Goal: Use online tool/utility: Use online tool/utility

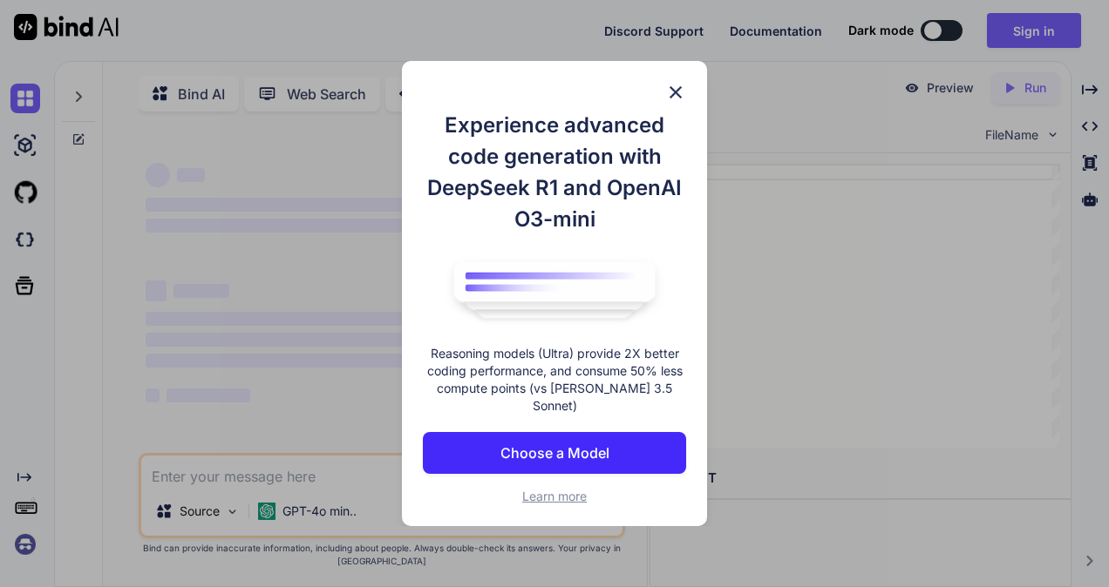
click at [682, 101] on img at bounding box center [675, 92] width 21 height 21
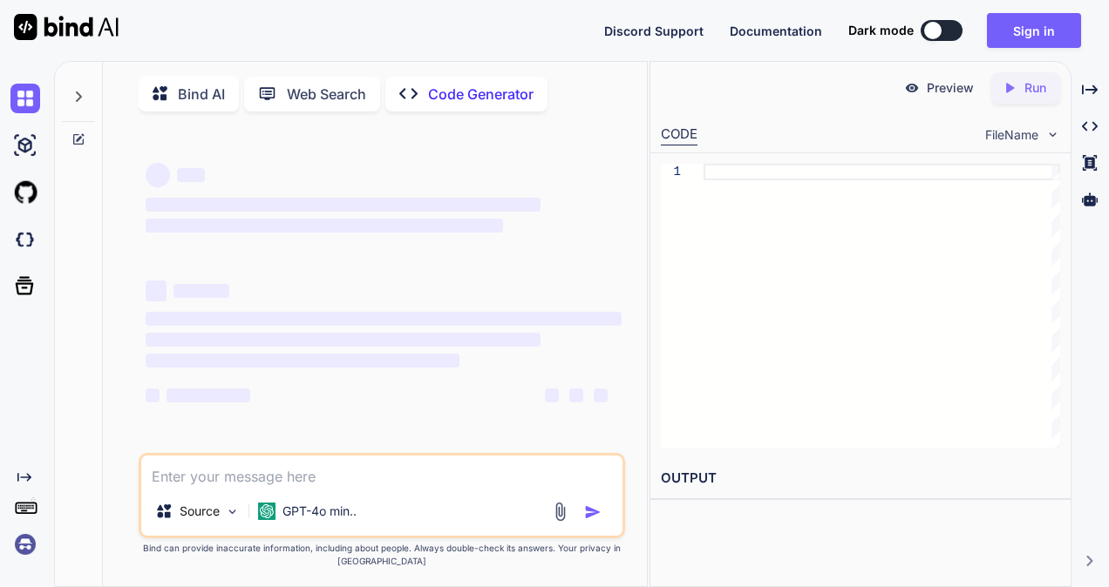
type textarea "x"
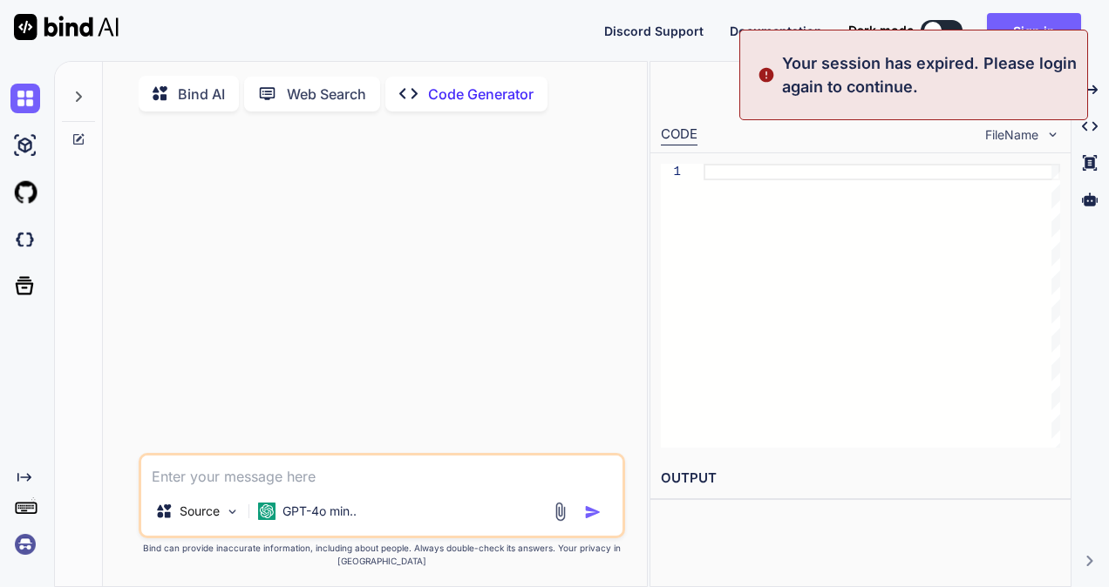
click at [180, 479] on textarea at bounding box center [381, 471] width 481 height 31
type textarea "c"
type textarea "x"
type textarea "ch"
type textarea "x"
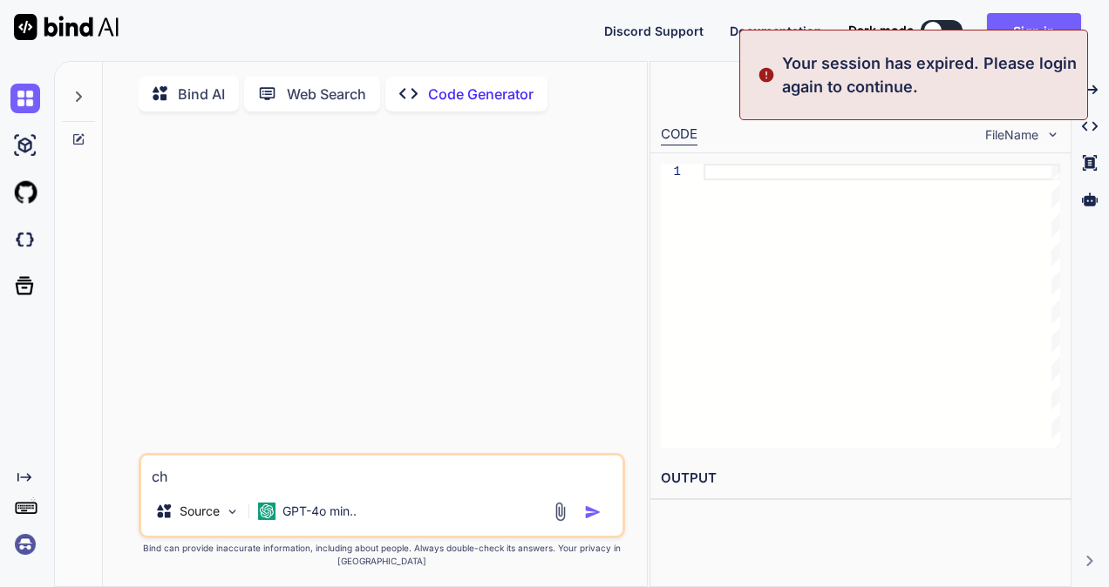
type textarea "che"
type textarea "x"
type textarea "chec"
type textarea "x"
type textarea "check"
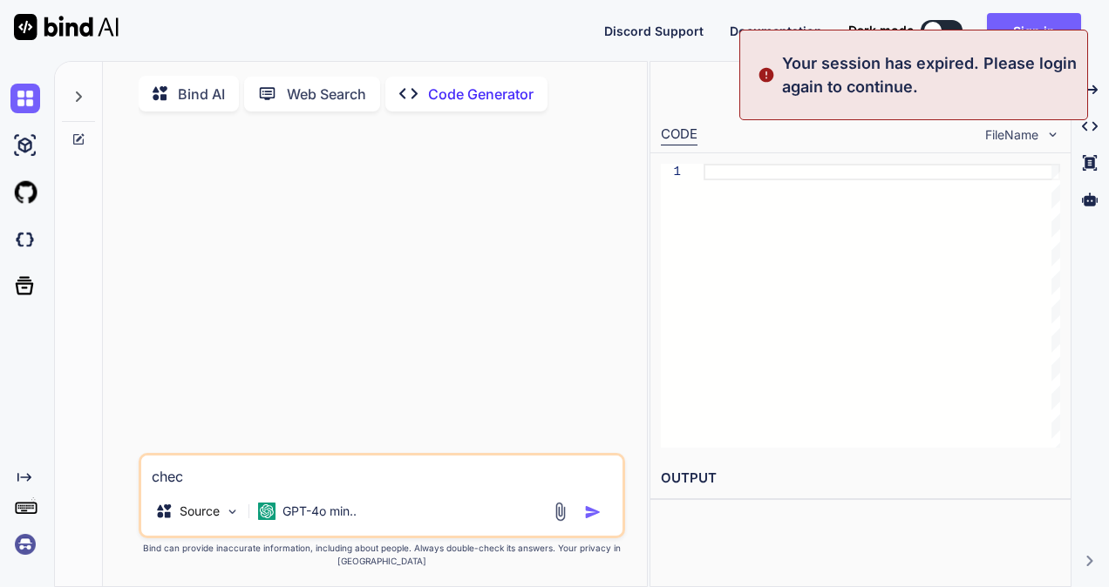
type textarea "x"
type textarea "check"
type textarea "x"
type textarea "check t"
type textarea "x"
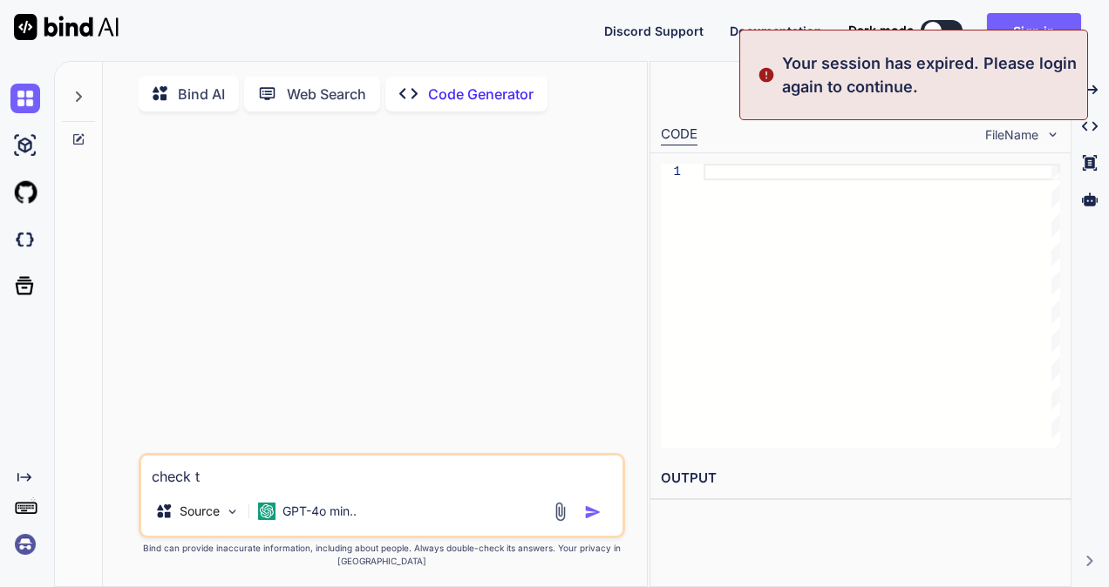
type textarea "check th"
type textarea "x"
type textarea "check the"
type textarea "x"
type textarea "check the"
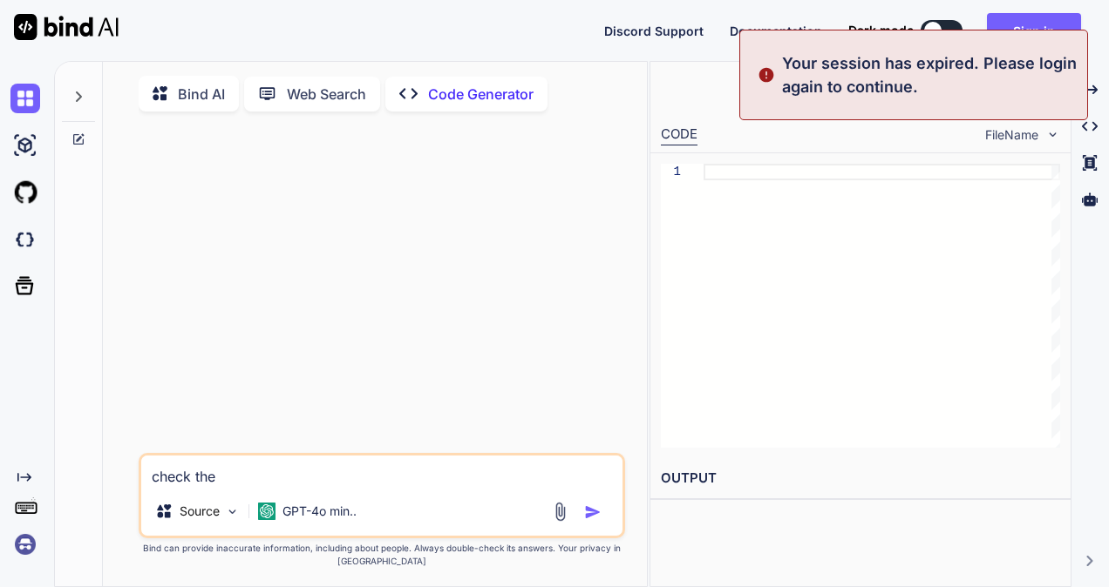
type textarea "x"
type textarea "check the b"
type textarea "x"
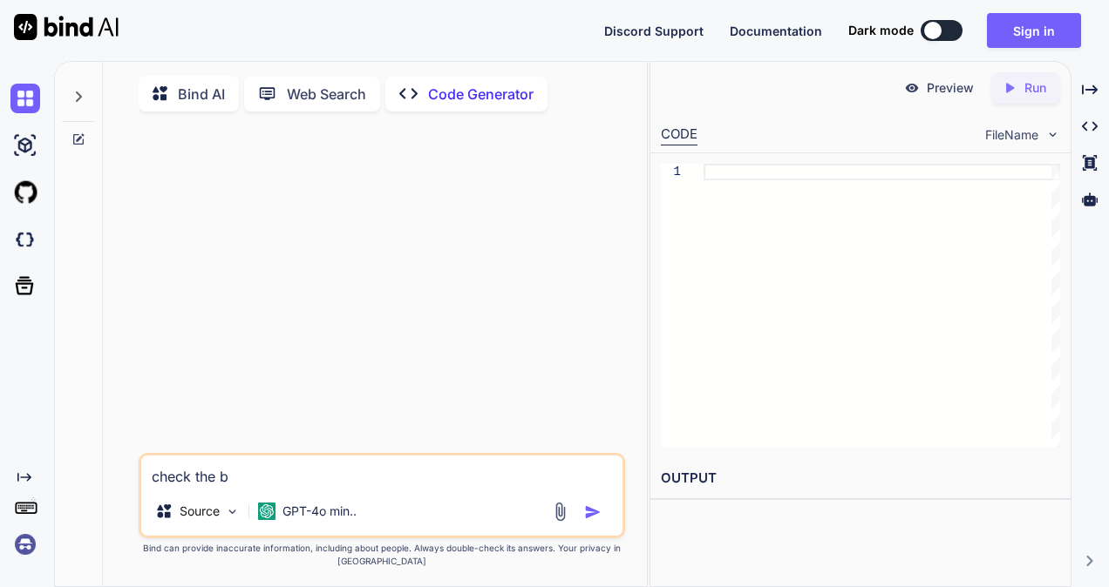
type textarea "check the be"
type textarea "x"
type textarea "check the bel"
type textarea "x"
type textarea "check the belo"
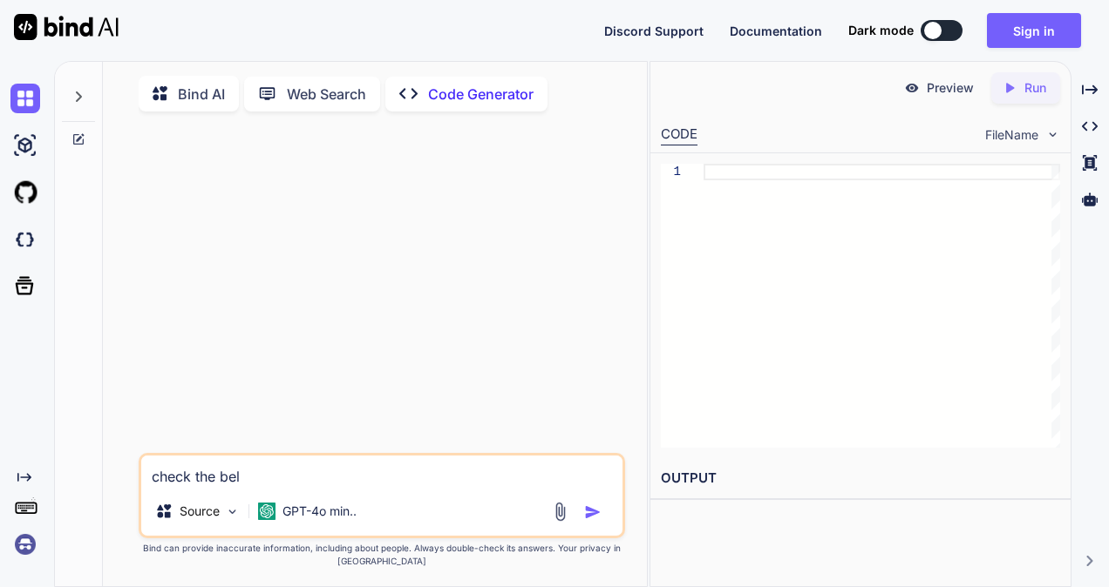
type textarea "x"
type textarea "check the below"
type textarea "x"
type textarea "check the below"
type textarea "x"
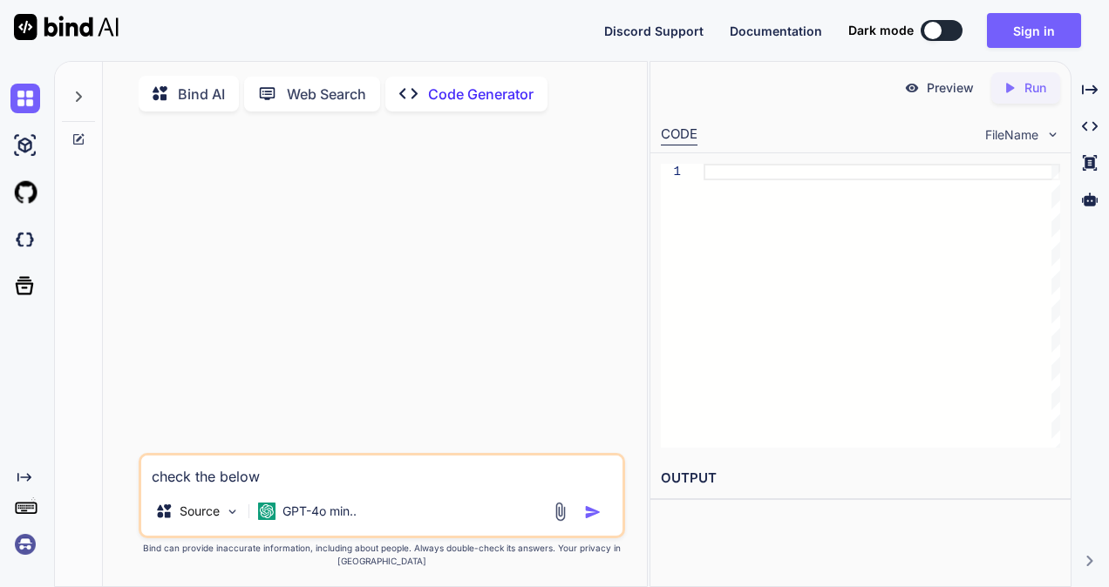
type textarea "check the below m"
type textarea "x"
type textarea "check the below ma"
type textarea "x"
type textarea "check the below mai"
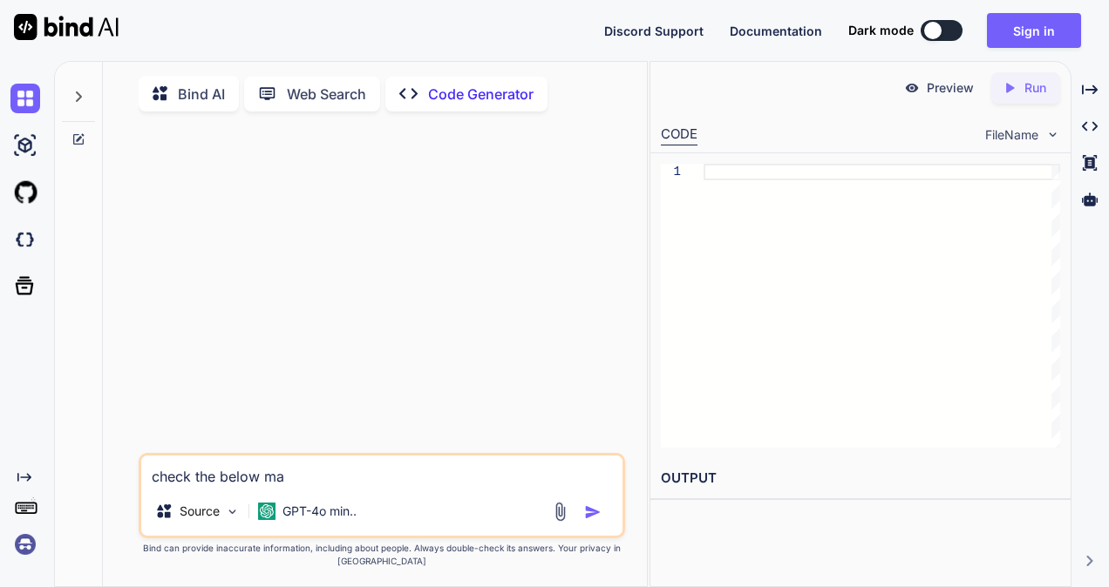
type textarea "x"
type textarea "check the below mail"
type textarea "x"
type textarea "check the below mail"
type textarea "x"
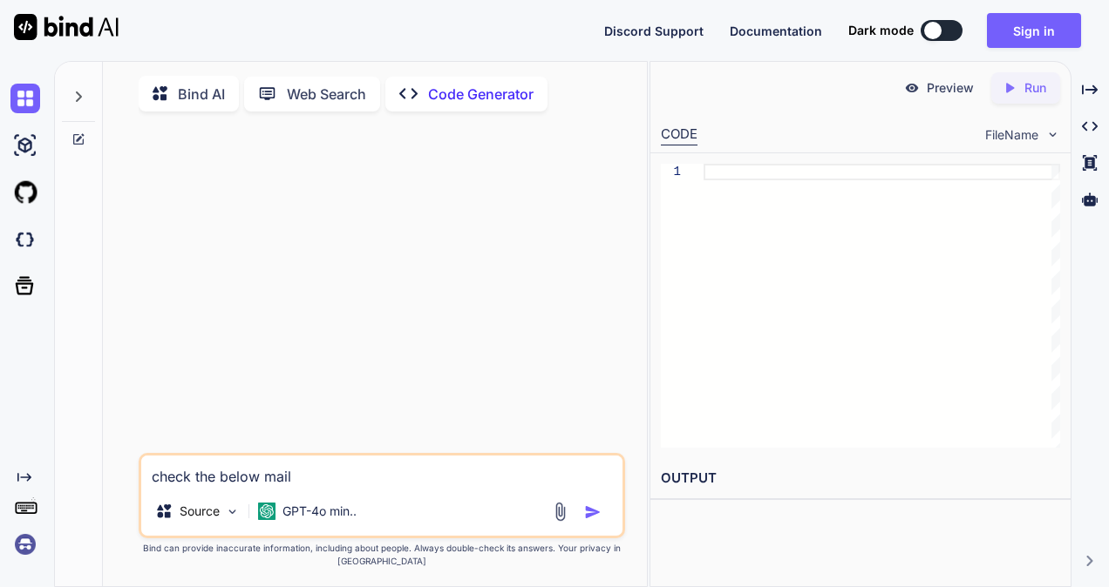
type textarea "check the below mail f"
type textarea "x"
type textarea "check the below mail fo"
type textarea "x"
type textarea "check the below mail for"
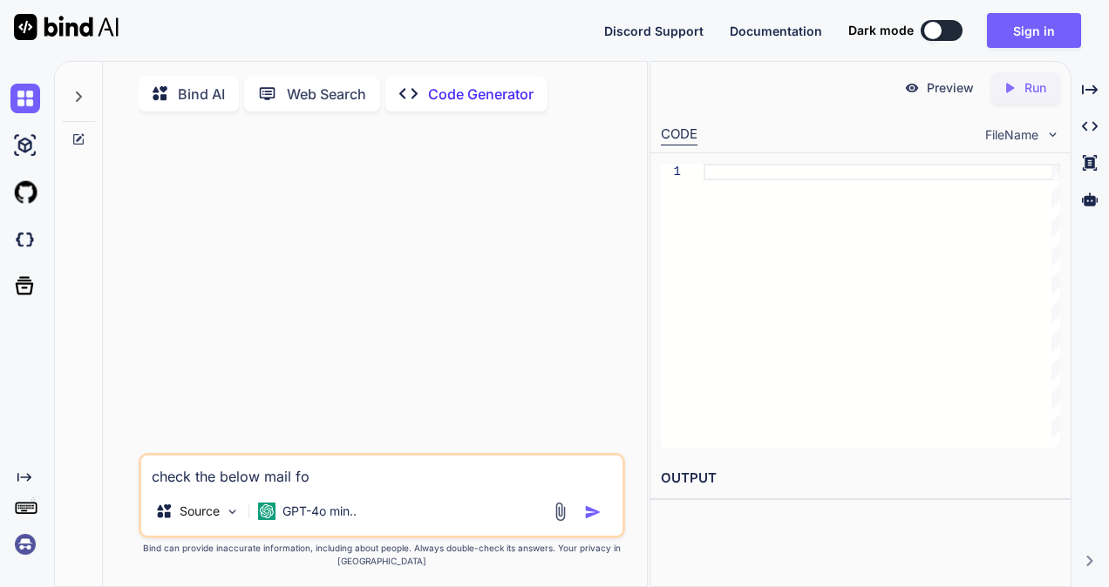
type textarea "x"
type textarea "check the below mail form"
type textarea "x"
type textarea "check the below mail forma"
type textarea "x"
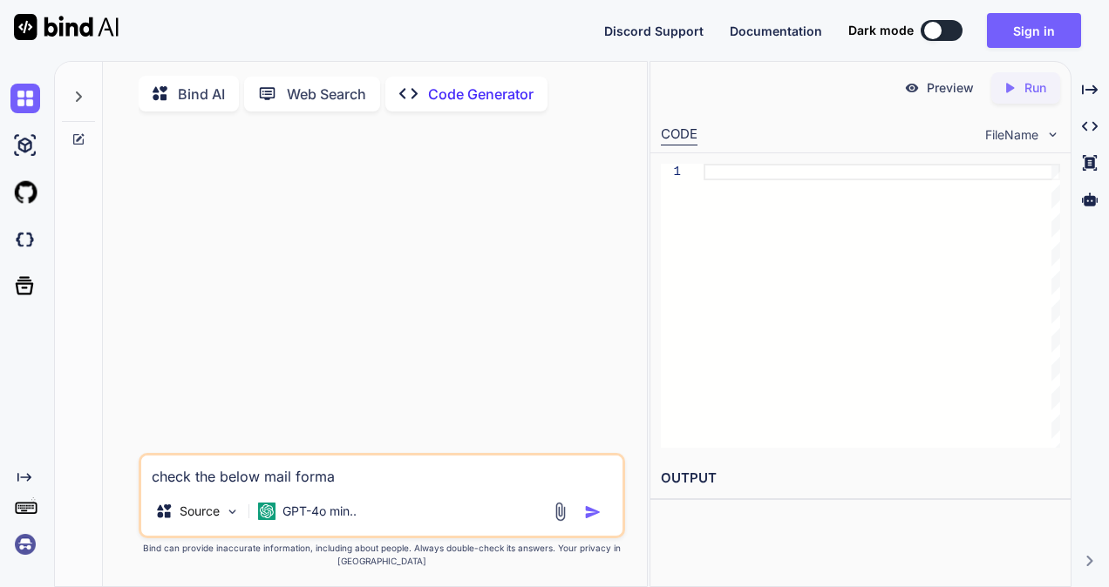
type textarea "check the below mail format"
type textarea "x"
type textarea "check the below mail format."
type textarea "x"
type textarea "check the below mail format."
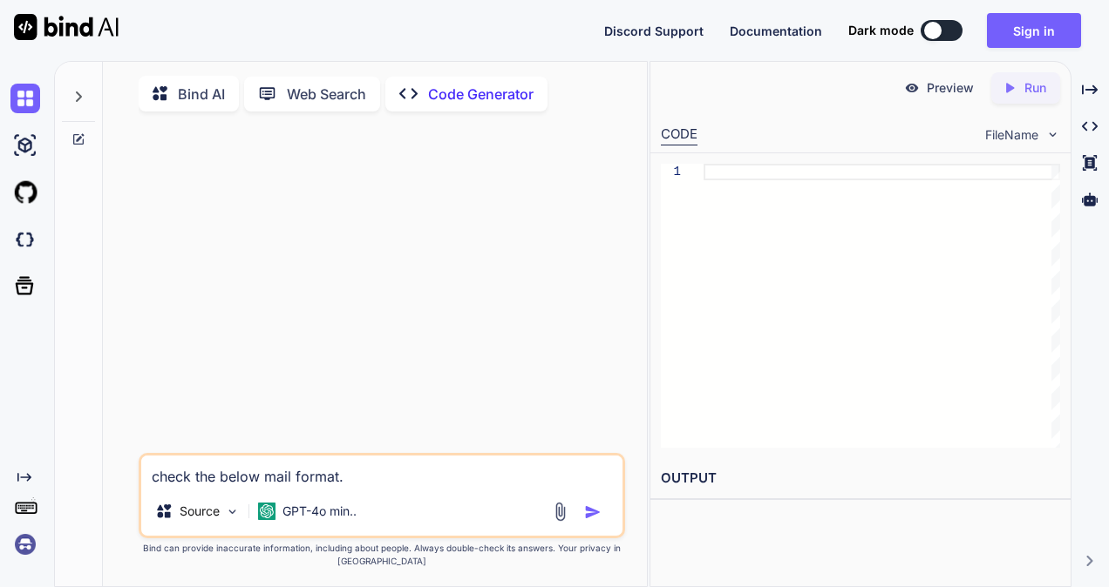
click at [590, 519] on img "button" at bounding box center [592, 512] width 17 height 17
type textarea "x"
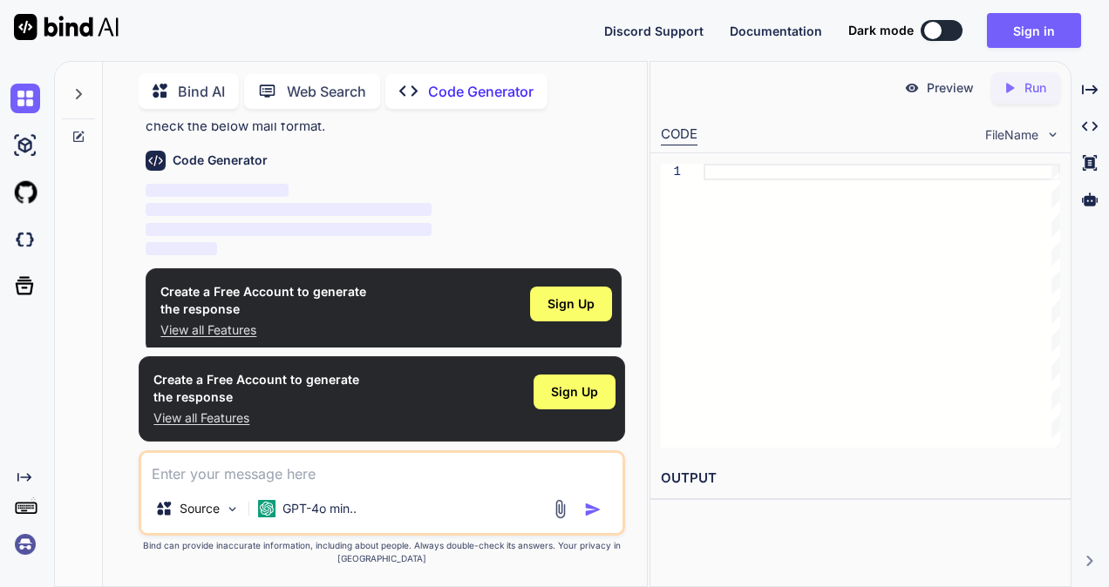
scroll to position [60, 0]
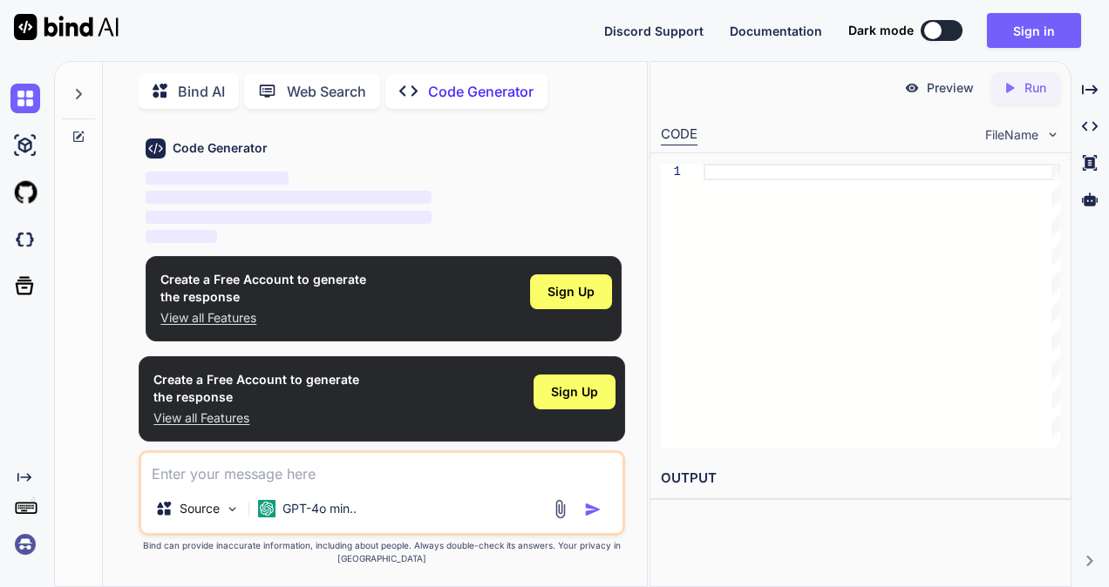
click at [590, 519] on div at bounding box center [579, 509] width 58 height 20
click at [160, 474] on textarea at bounding box center [381, 468] width 481 height 31
paste textarea "Dear [PERSON_NAME], As requested, below mentioned email Id's has been enabled. …"
type textarea "Dear [PERSON_NAME], As requested, below mentioned email Id's has been enabled. …"
type textarea "x"
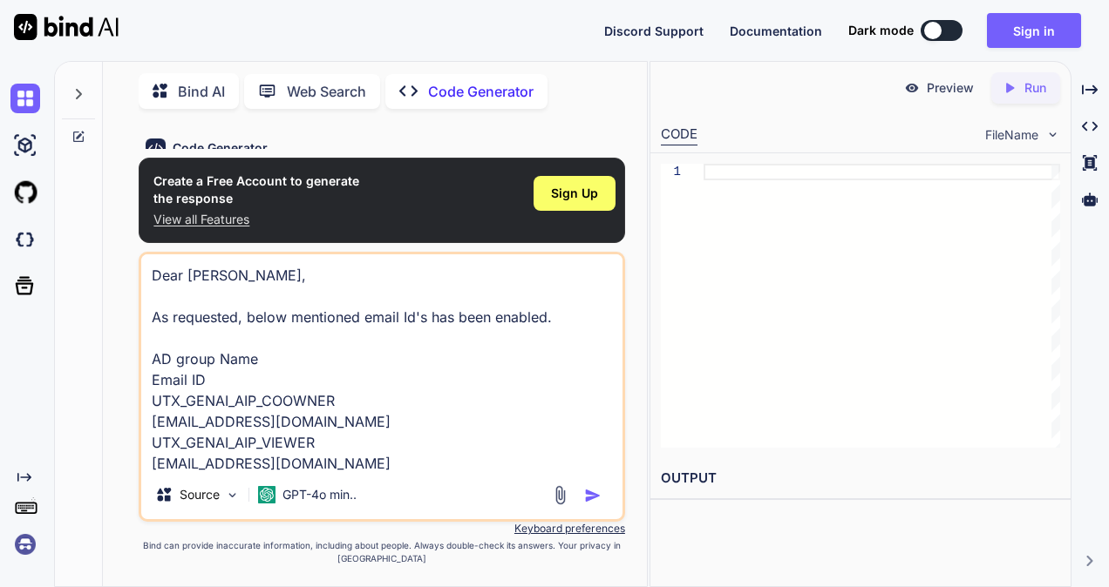
scroll to position [85, 0]
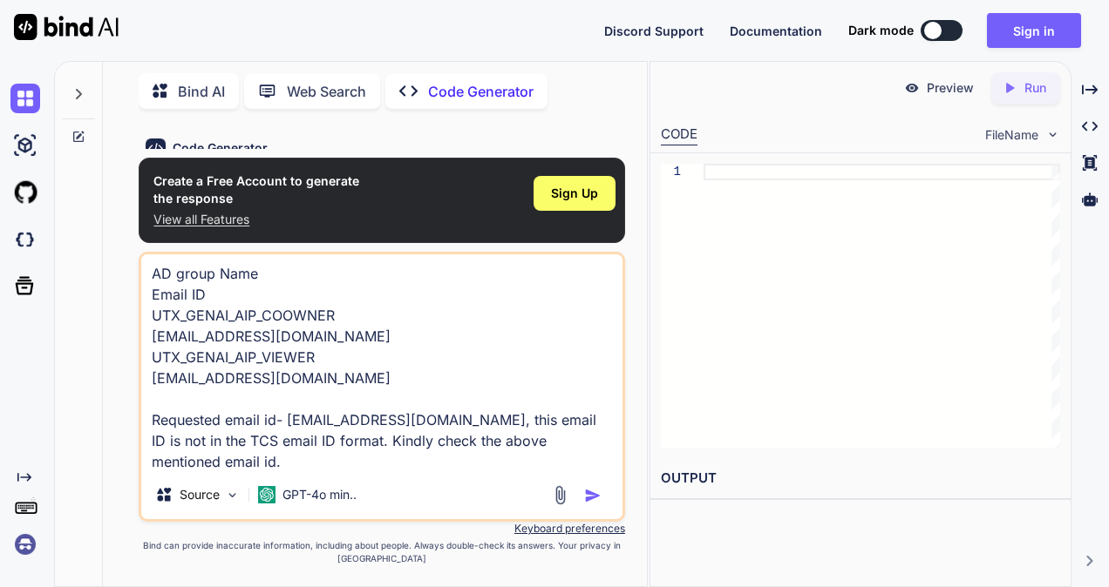
type textarea "Dear [PERSON_NAME], As requested, below mentioned email Id's has been enabled. …"
type textarea "x"
type textarea "Dear [PERSON_NAME], As requested, below mentioned email Id's has been enabled. …"
drag, startPoint x: 589, startPoint y: 481, endPoint x: 593, endPoint y: 509, distance: 28.1
click at [593, 509] on div "Source GPT-4o min.." at bounding box center [381, 499] width 481 height 42
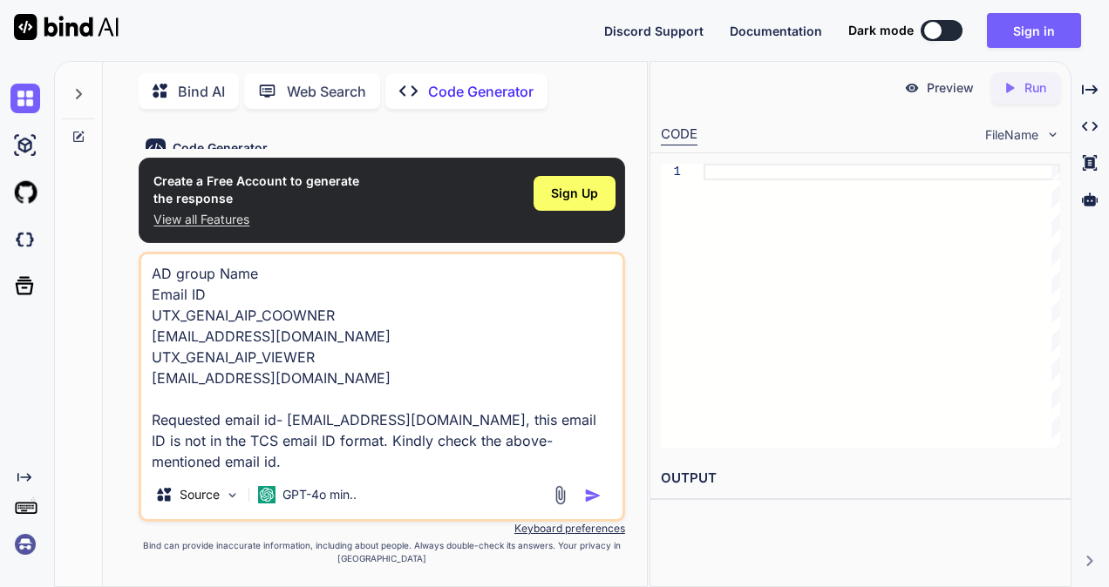
click at [585, 488] on img "button" at bounding box center [592, 495] width 17 height 17
click at [594, 496] on img "button" at bounding box center [592, 495] width 17 height 17
click at [591, 494] on img "button" at bounding box center [592, 495] width 17 height 17
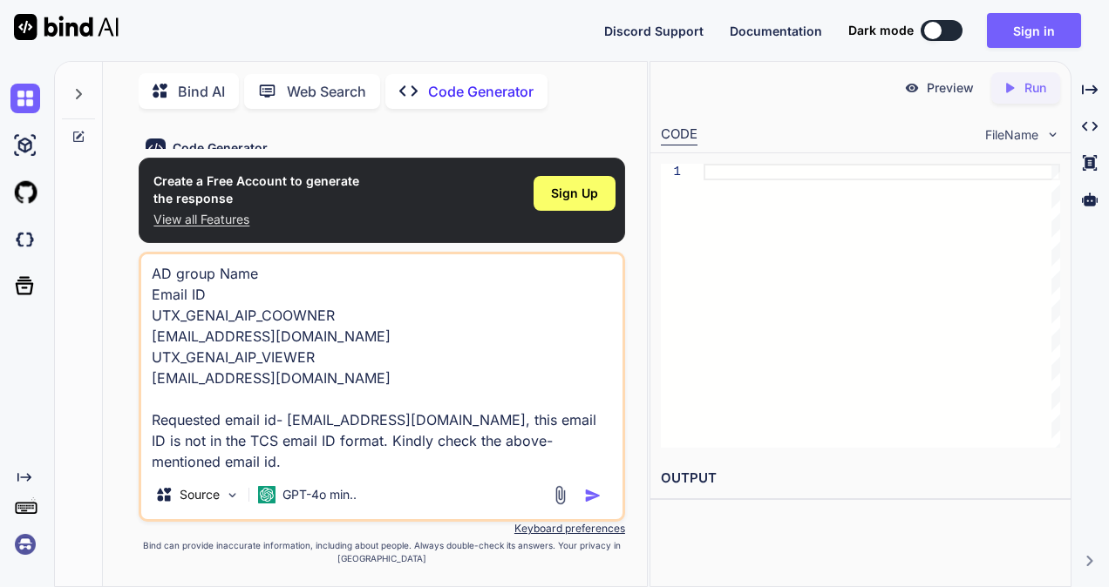
click at [591, 494] on img "button" at bounding box center [592, 495] width 17 height 17
